Goal: Contribute content

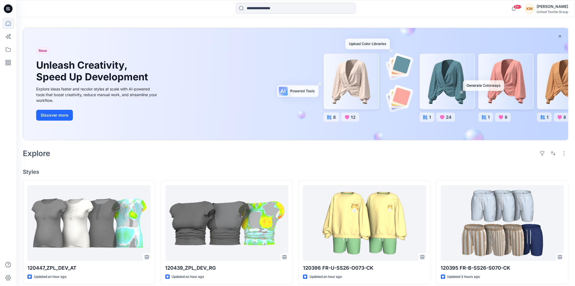
scroll to position [30, 0]
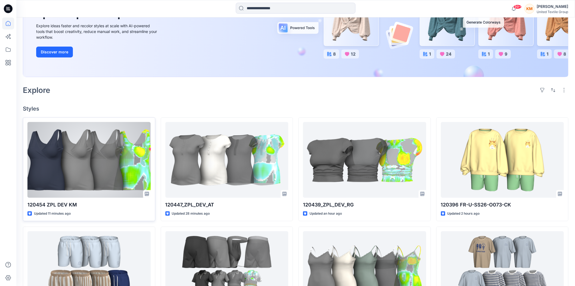
scroll to position [121, 0]
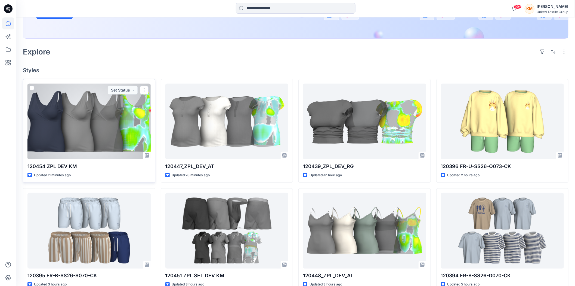
click at [115, 134] on div at bounding box center [88, 122] width 123 height 76
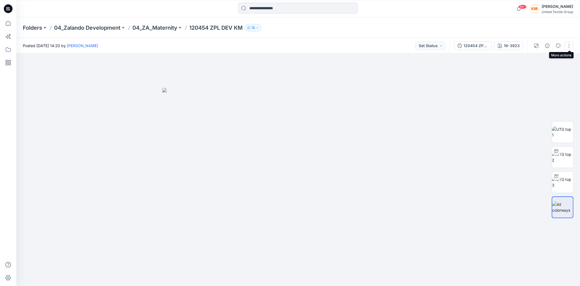
click at [572, 46] on button "button" at bounding box center [569, 45] width 9 height 9
click at [532, 73] on p "Edit" at bounding box center [529, 73] width 7 height 6
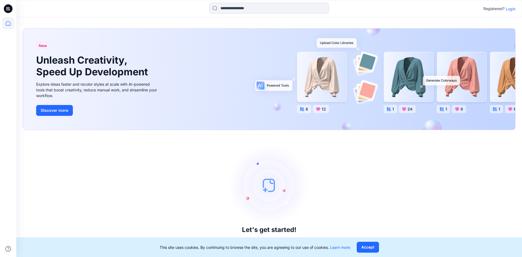
click at [511, 8] on p "Login" at bounding box center [511, 9] width 10 height 6
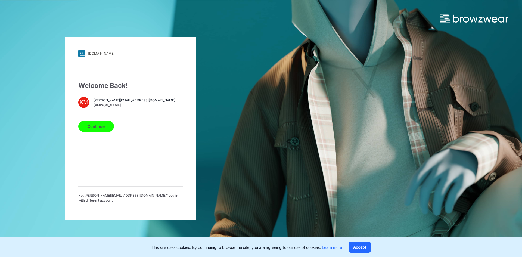
click at [102, 129] on button "Continue" at bounding box center [96, 126] width 36 height 11
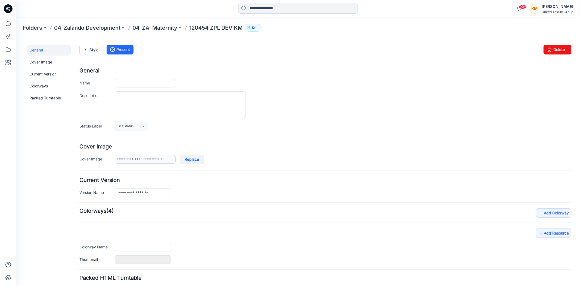
type input "**********"
type input "*******"
type input "**********"
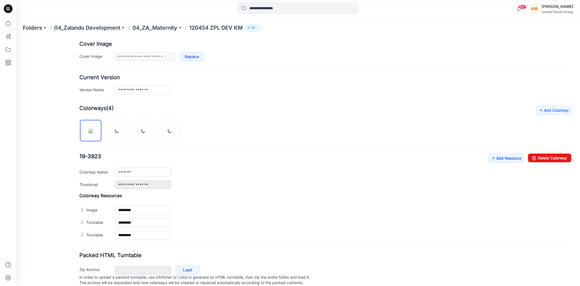
scroll to position [121, 0]
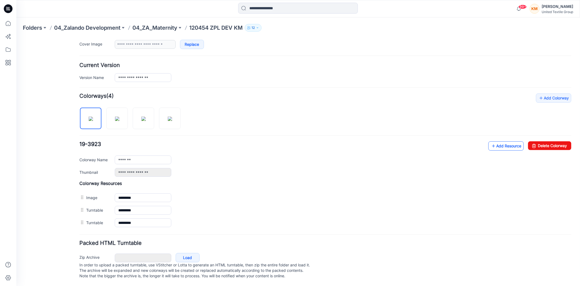
click at [497, 141] on link "Add Resource" at bounding box center [505, 145] width 35 height 9
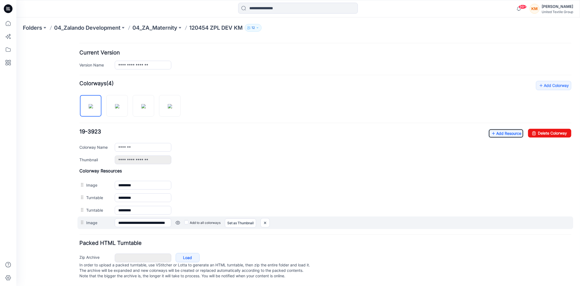
scroll to position [134, 0]
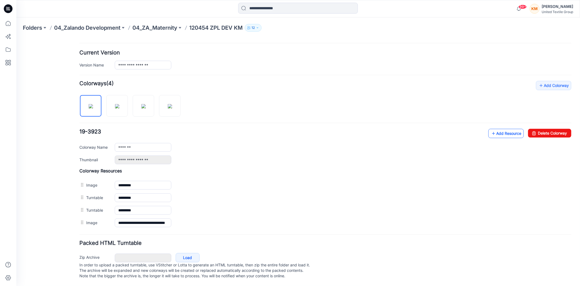
click at [505, 128] on link "Add Resource" at bounding box center [505, 132] width 35 height 9
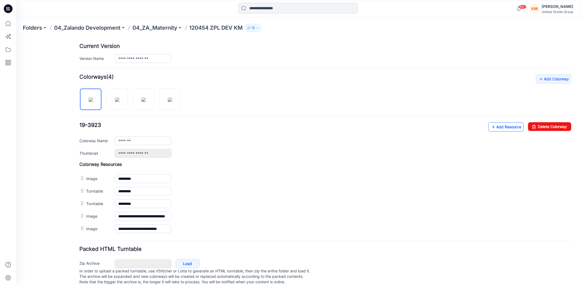
click at [505, 127] on link "Add Resource" at bounding box center [505, 126] width 35 height 9
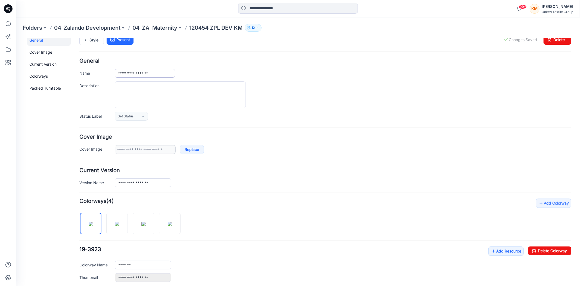
scroll to position [0, 0]
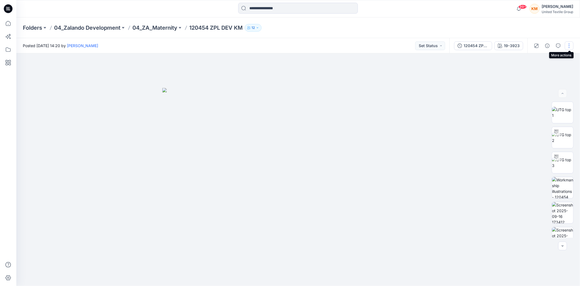
click at [570, 46] on button "button" at bounding box center [569, 45] width 9 height 9
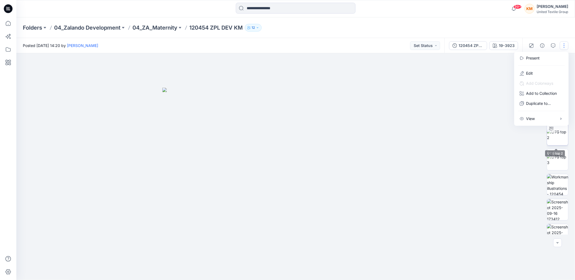
click at [551, 135] on img at bounding box center [557, 134] width 21 height 11
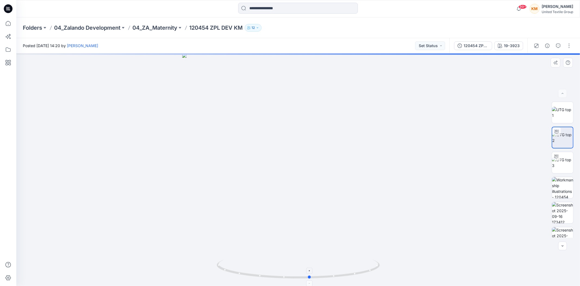
drag, startPoint x: 340, startPoint y: 276, endPoint x: 352, endPoint y: 278, distance: 11.9
click at [352, 278] on icon at bounding box center [299, 269] width 165 height 20
click at [6, 23] on icon at bounding box center [8, 23] width 5 height 5
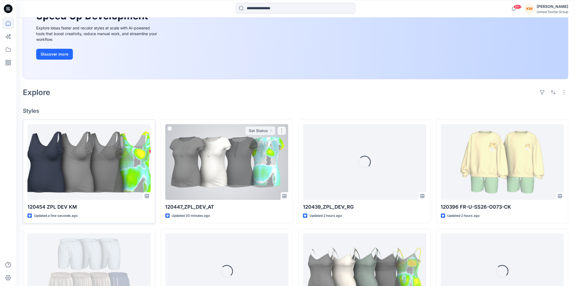
scroll to position [91, 0]
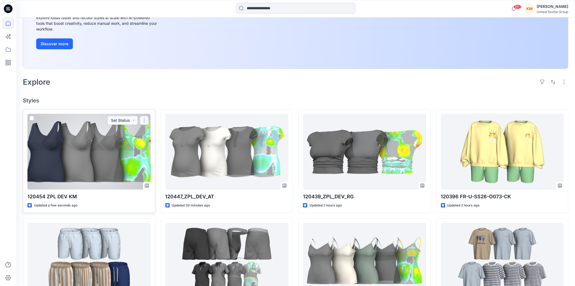
click at [143, 120] on button "button" at bounding box center [144, 120] width 9 height 9
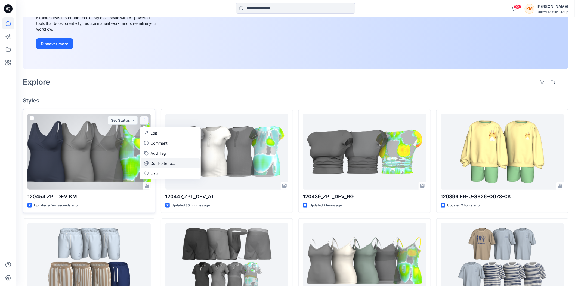
click at [160, 162] on p "Duplicate to..." at bounding box center [163, 163] width 25 height 6
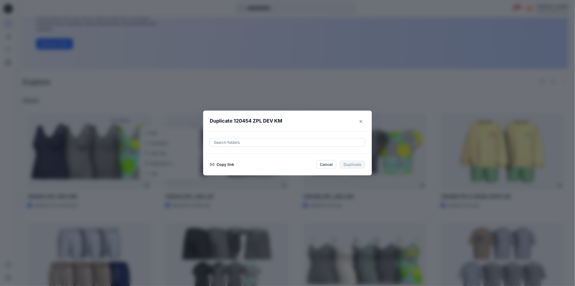
click at [223, 163] on button "Copy link" at bounding box center [222, 164] width 25 height 7
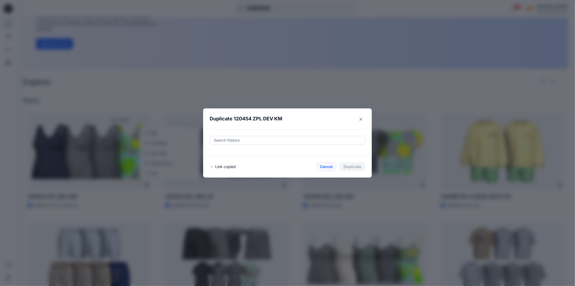
click at [327, 165] on button "Cancel" at bounding box center [326, 166] width 20 height 9
